Goal: Task Accomplishment & Management: Manage account settings

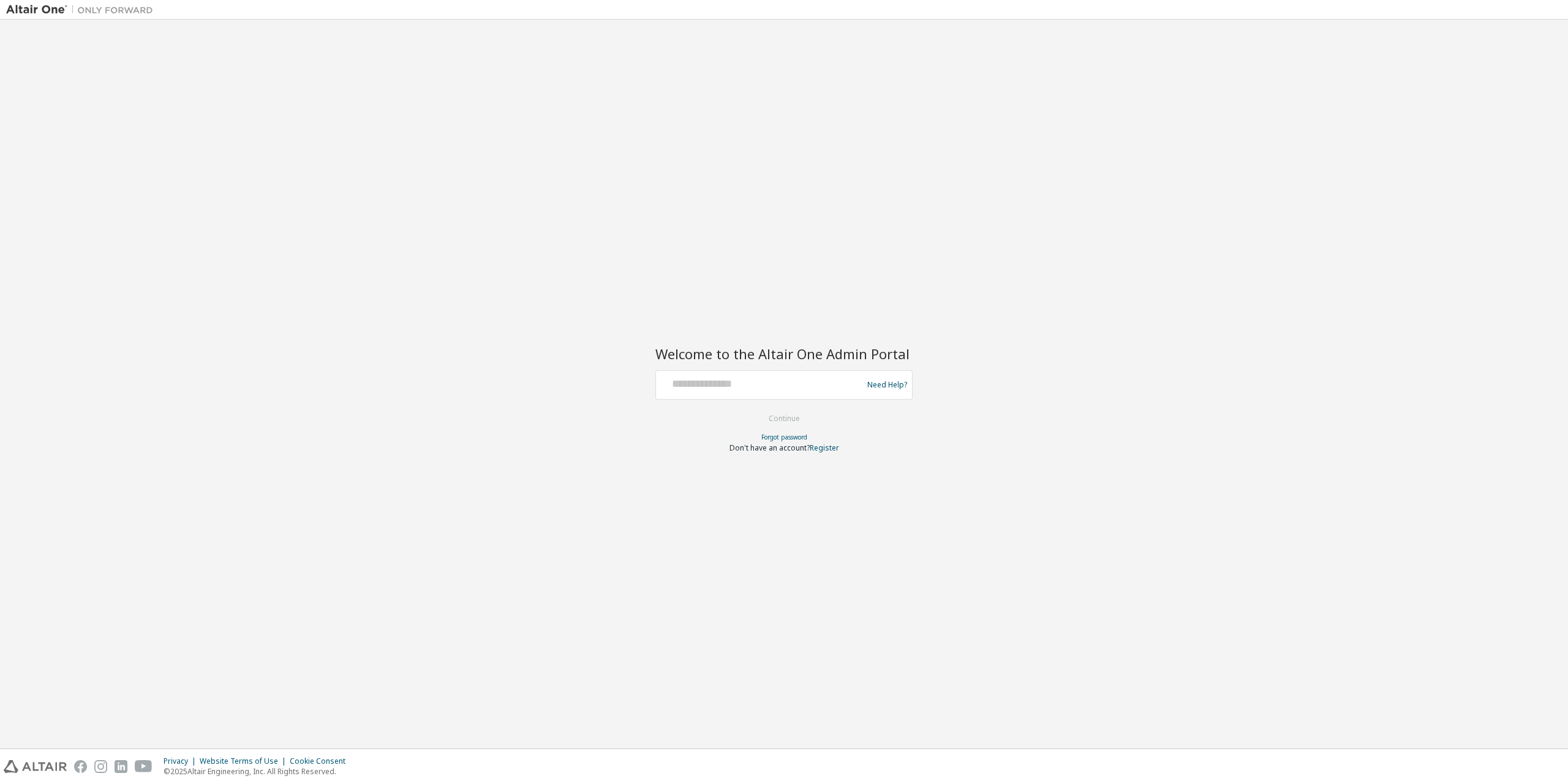
click at [788, 392] on div at bounding box center [761, 385] width 201 height 23
click at [781, 435] on link "Forgot password" at bounding box center [784, 437] width 46 height 9
click at [781, 433] on div "Forgot password" at bounding box center [784, 437] width 258 height 10
click at [781, 435] on link "Forgot password" at bounding box center [784, 437] width 46 height 9
click at [758, 437] on div "Forgot password" at bounding box center [784, 437] width 258 height 10
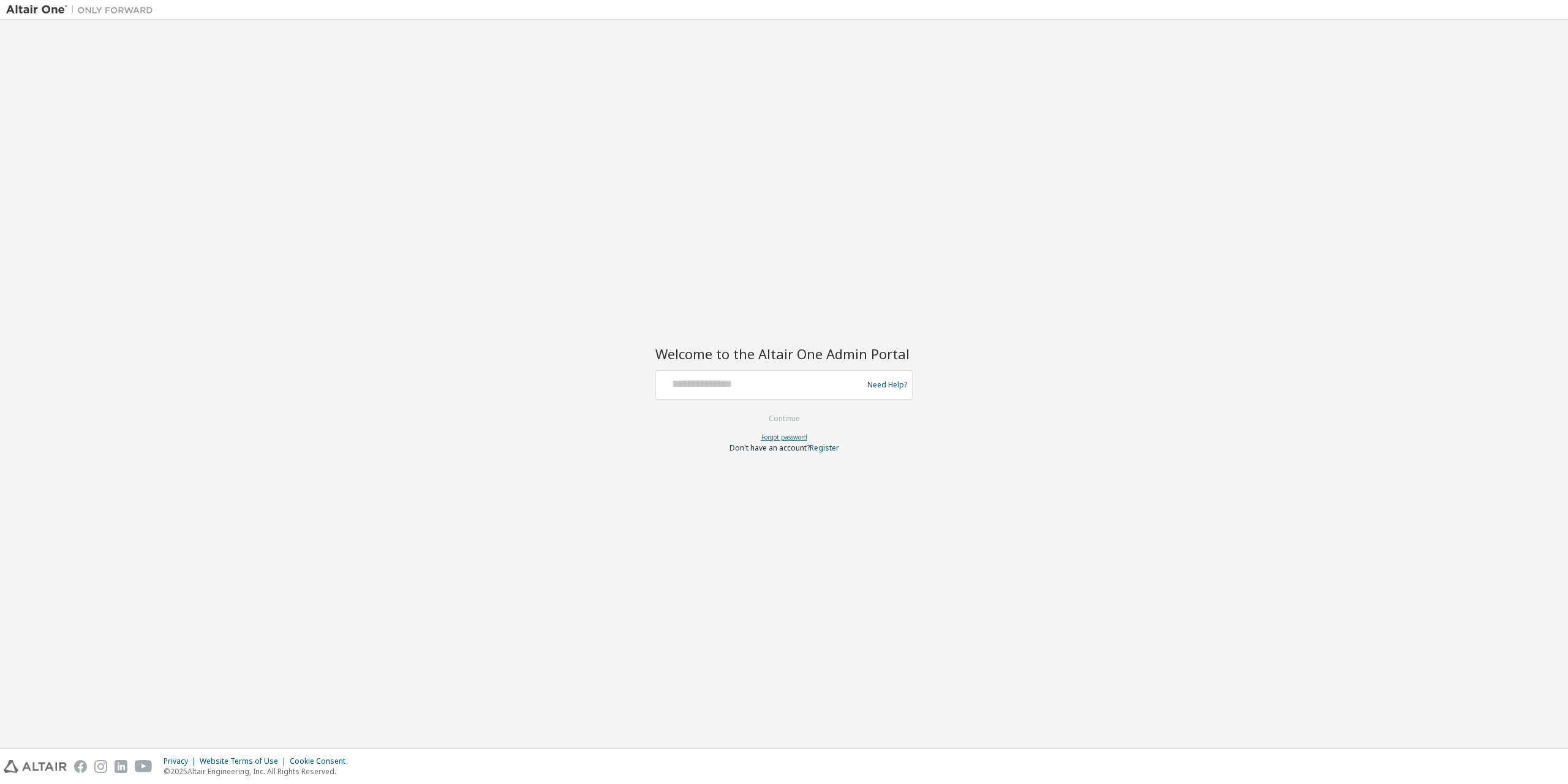
click at [765, 437] on link "Forgot password" at bounding box center [784, 437] width 46 height 9
click at [901, 385] on link "Need Help?" at bounding box center [887, 384] width 40 height 1
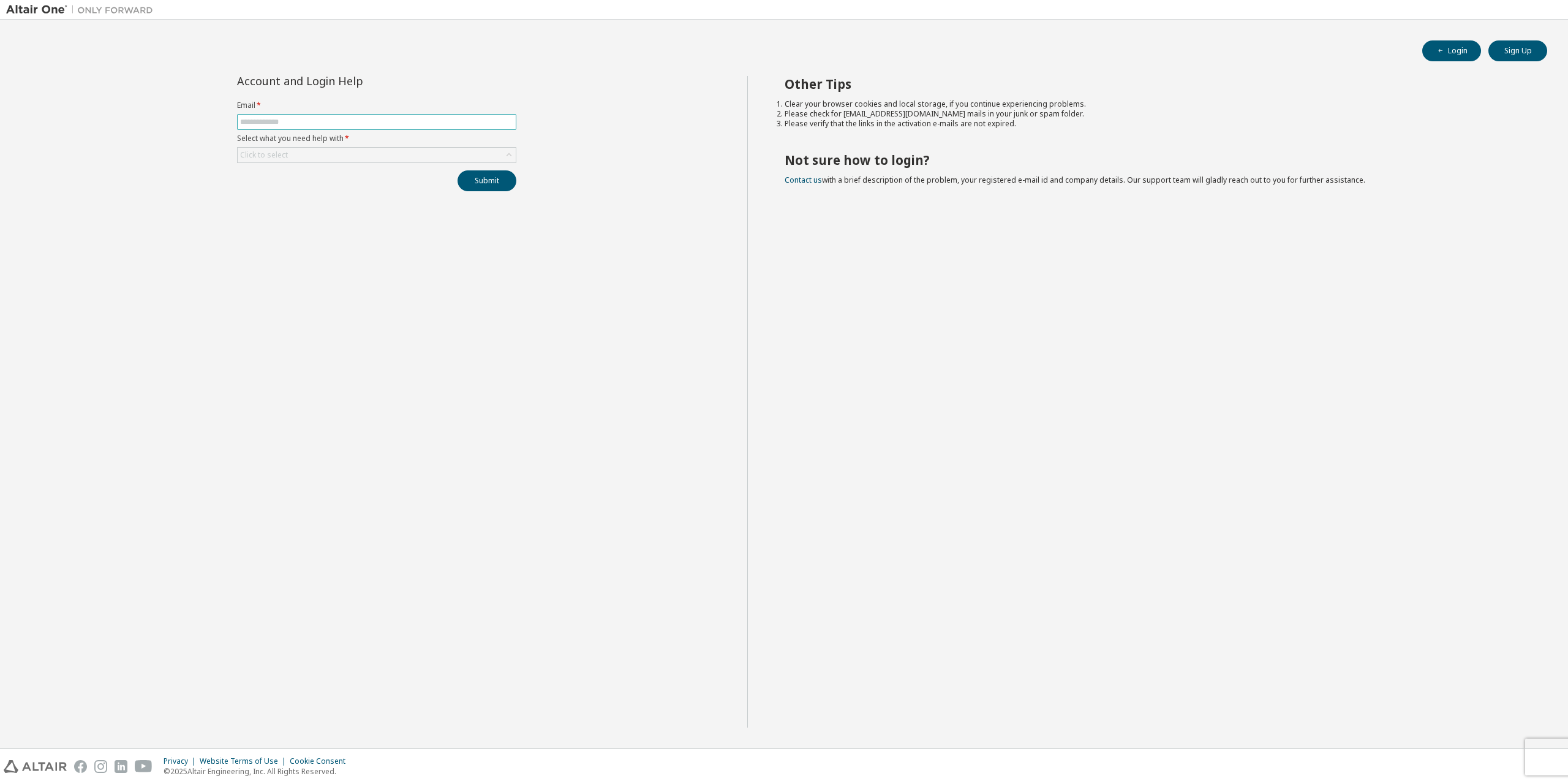
click at [367, 123] on input "text" at bounding box center [377, 122] width 273 height 10
type input "**********"
click at [327, 155] on div "Click to select" at bounding box center [377, 155] width 278 height 15
click at [361, 197] on li "I forgot my password" at bounding box center [375, 189] width 276 height 16
click at [499, 180] on button "Submit" at bounding box center [486, 180] width 59 height 21
